Goal: Task Accomplishment & Management: Use online tool/utility

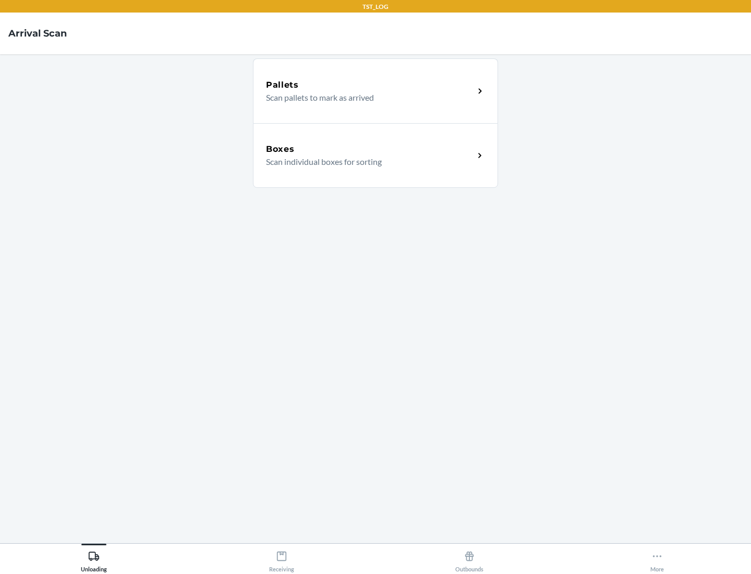
click at [370, 149] on div "Boxes" at bounding box center [370, 149] width 208 height 13
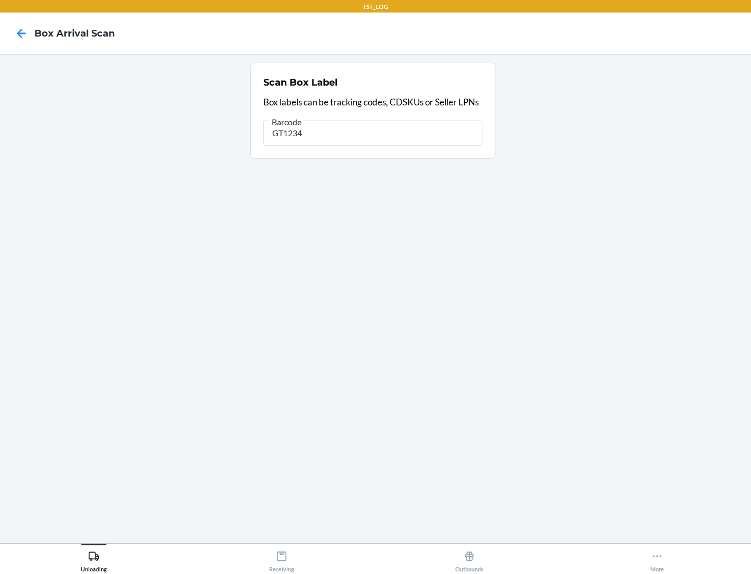
type input "GT1234"
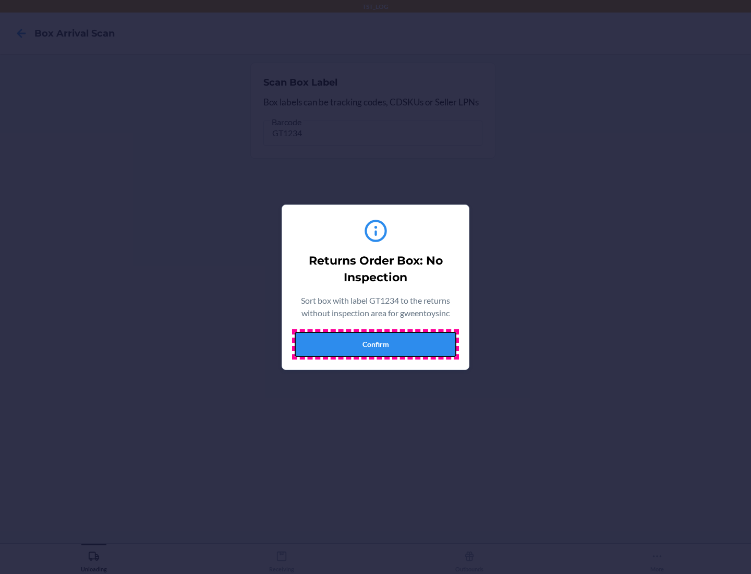
click at [376, 344] on button "Confirm" at bounding box center [376, 344] width 162 height 25
